Goal: Information Seeking & Learning: Check status

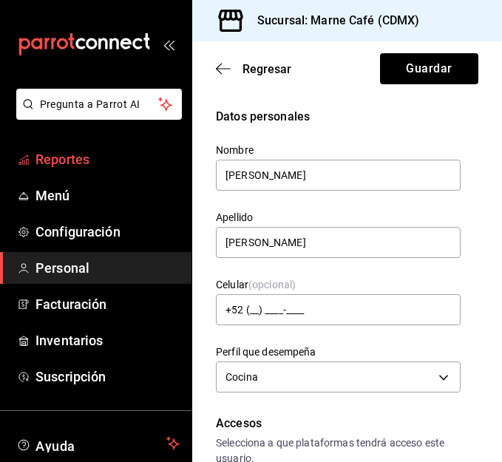
click at [83, 160] on span "Reportes" at bounding box center [108, 159] width 144 height 20
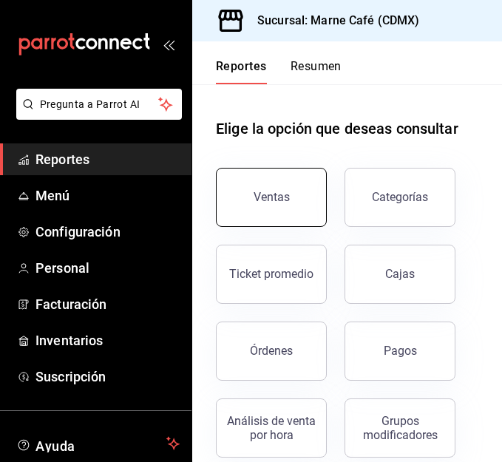
click at [249, 195] on button "Ventas" at bounding box center [271, 197] width 111 height 59
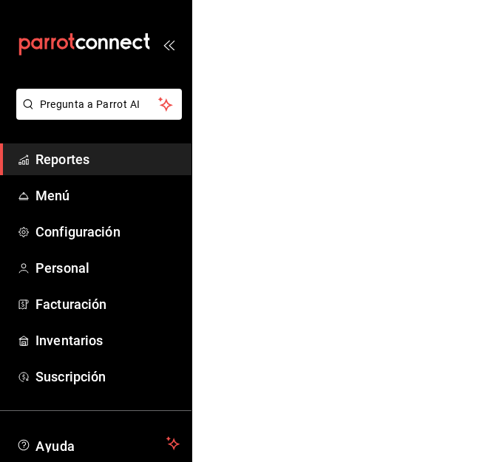
click at [73, 154] on span "Reportes" at bounding box center [108, 159] width 144 height 20
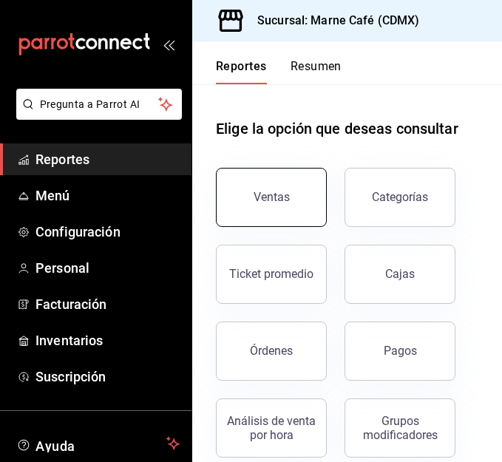
click at [270, 209] on button "Ventas" at bounding box center [271, 197] width 111 height 59
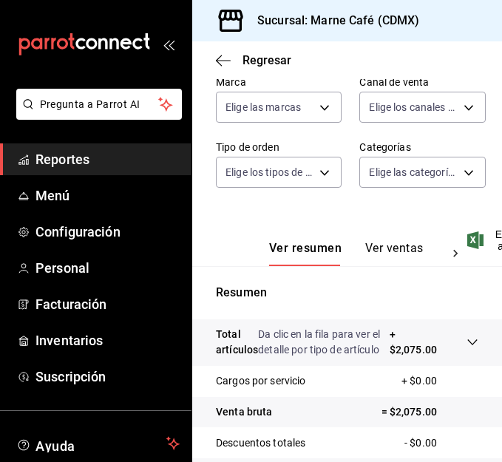
scroll to position [385, 0]
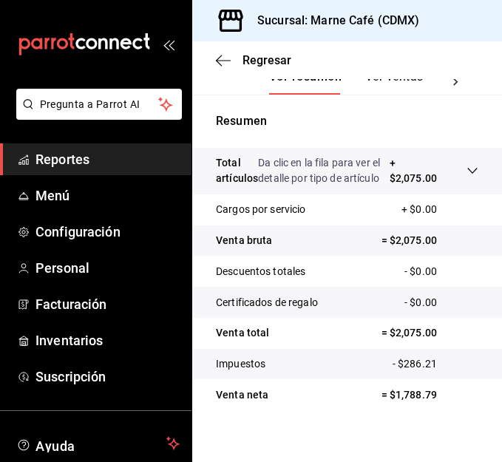
scroll to position [385, 0]
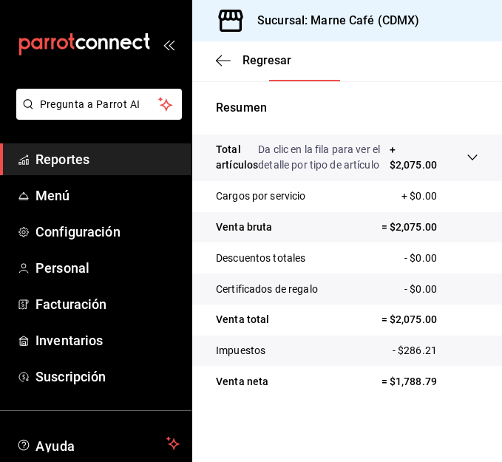
click at [88, 158] on span "Reportes" at bounding box center [108, 159] width 144 height 20
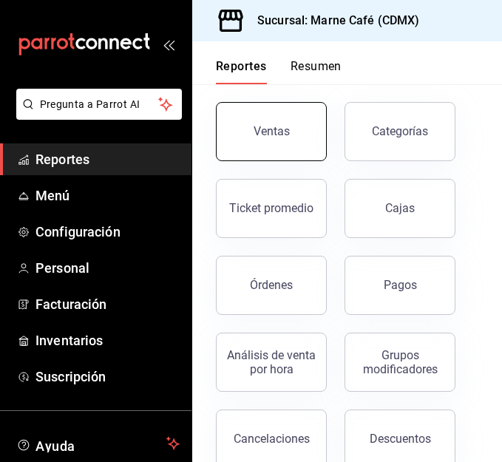
scroll to position [68, 0]
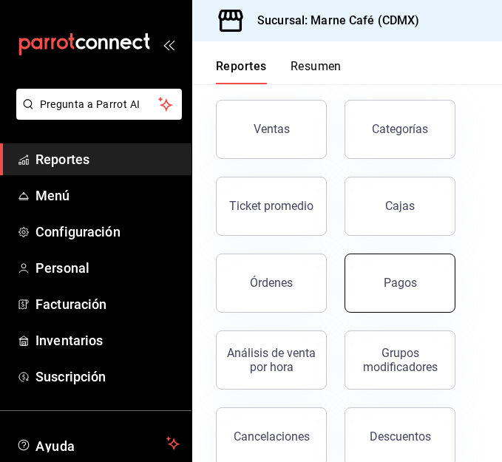
click at [407, 281] on div "Pagos" at bounding box center [400, 283] width 33 height 14
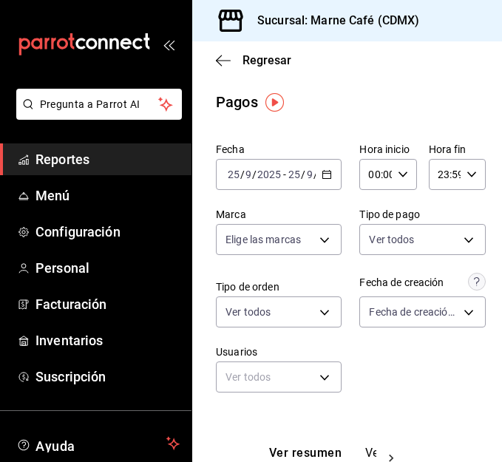
click at [322, 177] on icon "button" at bounding box center [327, 174] width 10 height 10
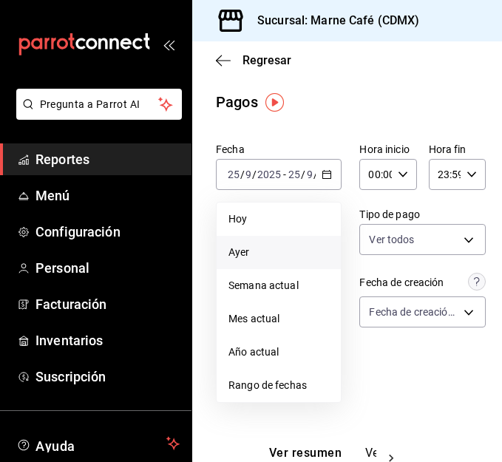
click at [277, 244] on li "Ayer" at bounding box center [279, 252] width 124 height 33
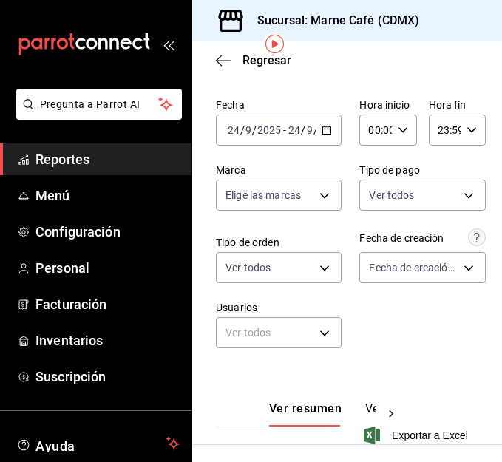
scroll to position [36, 0]
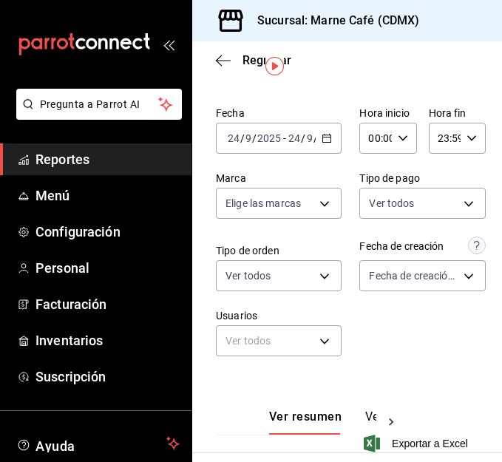
click at [323, 126] on div "2025-09-24 24 / 9 / 2025 - 2025-09-24 24 / 9 / 2025" at bounding box center [279, 138] width 126 height 31
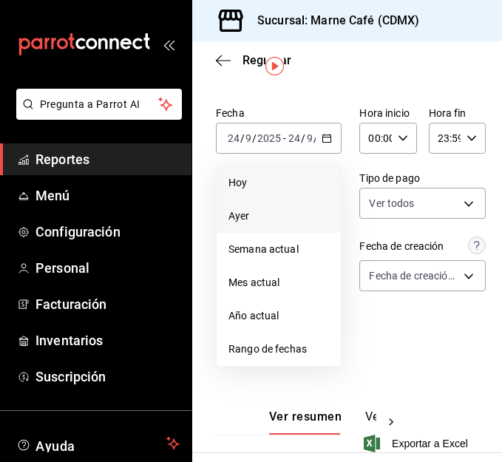
click at [294, 178] on span "Hoy" at bounding box center [279, 183] width 101 height 16
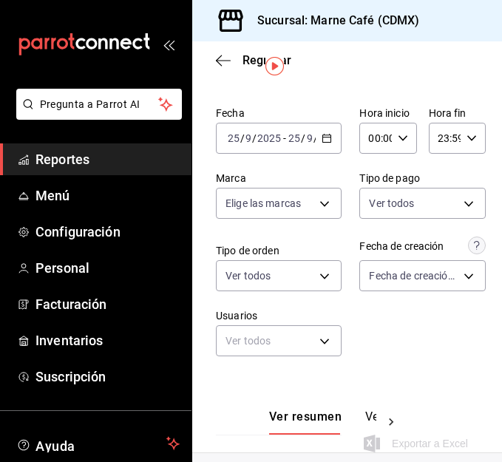
click at [382, 148] on input "00:00" at bounding box center [376, 139] width 32 height 30
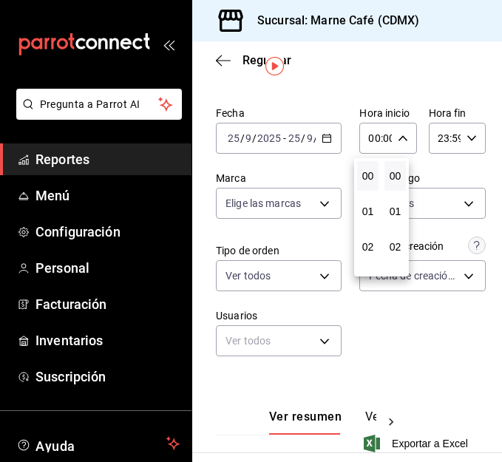
click at [339, 168] on div at bounding box center [251, 231] width 502 height 462
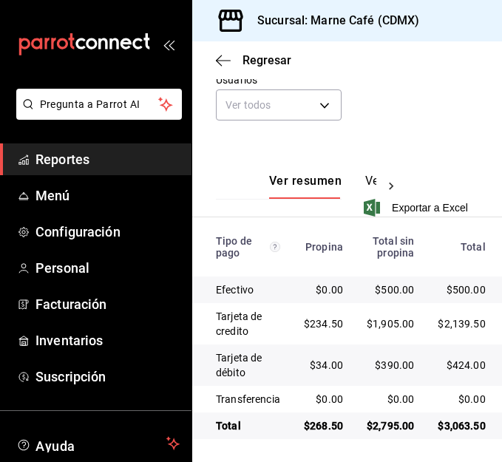
scroll to position [286, 0]
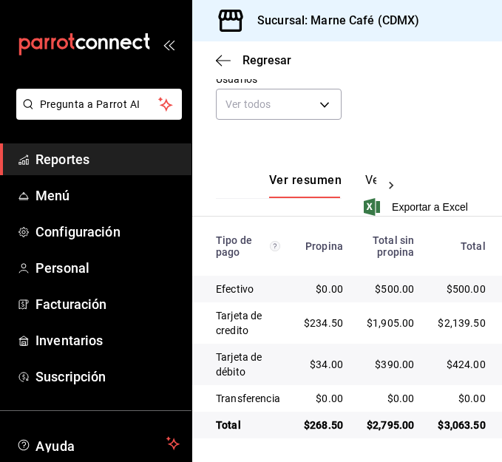
click at [75, 153] on span "Reportes" at bounding box center [108, 159] width 144 height 20
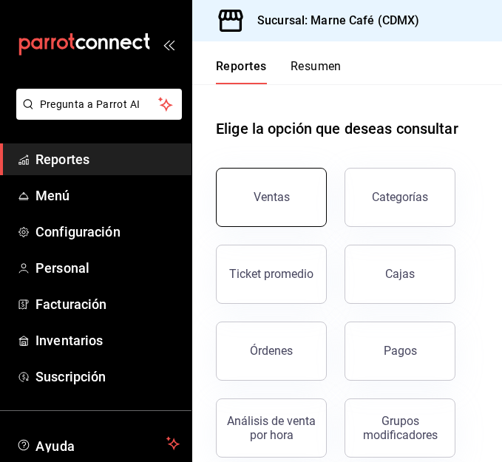
click at [221, 177] on button "Ventas" at bounding box center [271, 197] width 111 height 59
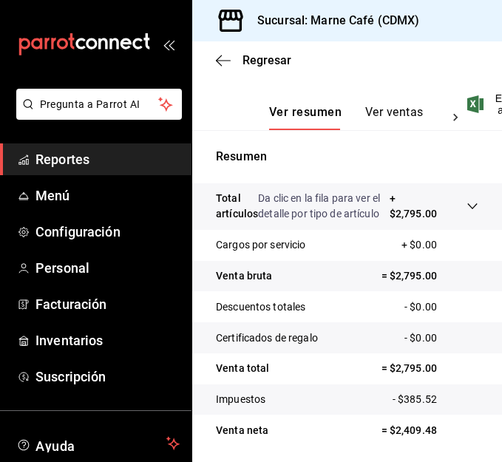
click at [389, 130] on button "Ver ventas" at bounding box center [394, 117] width 58 height 25
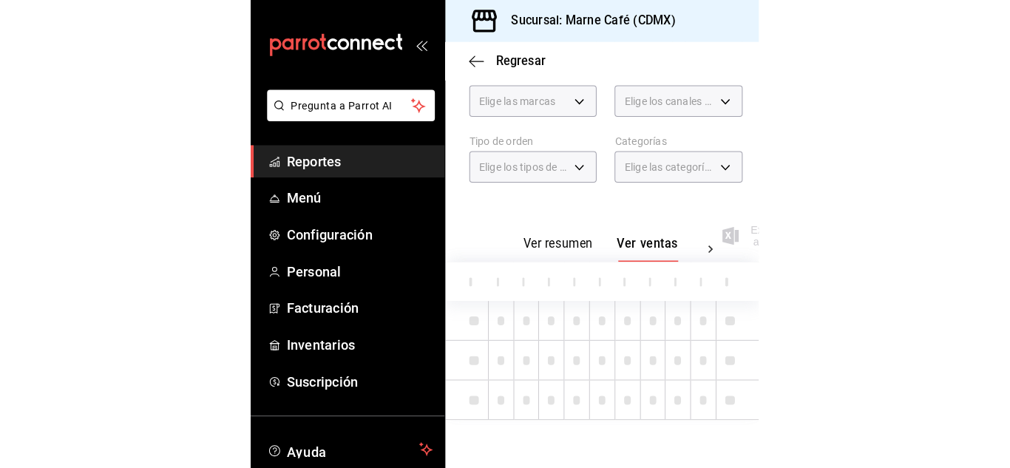
scroll to position [294, 0]
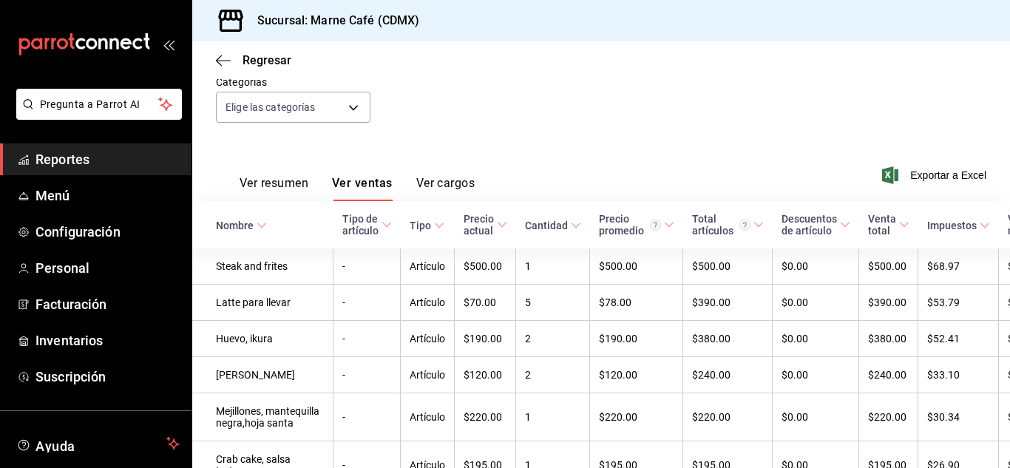
click at [502, 218] on th "Cantidad" at bounding box center [553, 224] width 74 height 47
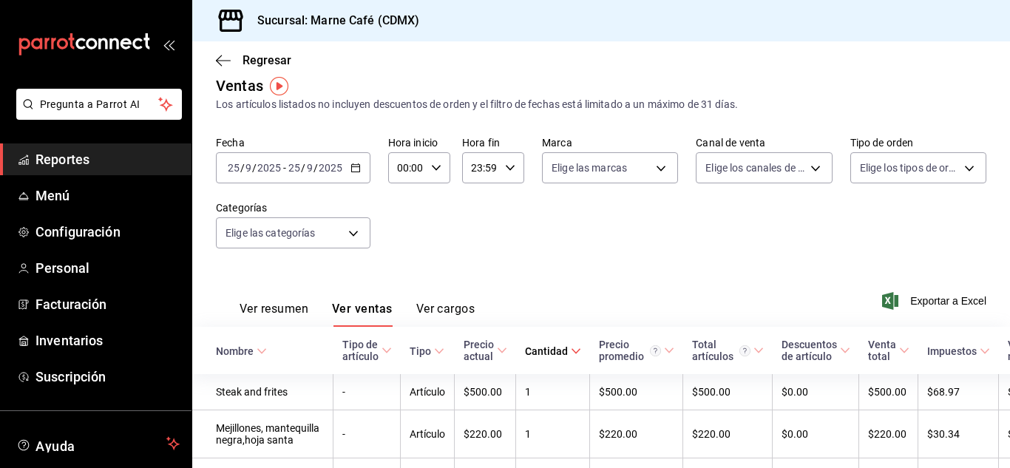
scroll to position [3, 0]
